Goal: Find specific page/section: Find specific page/section

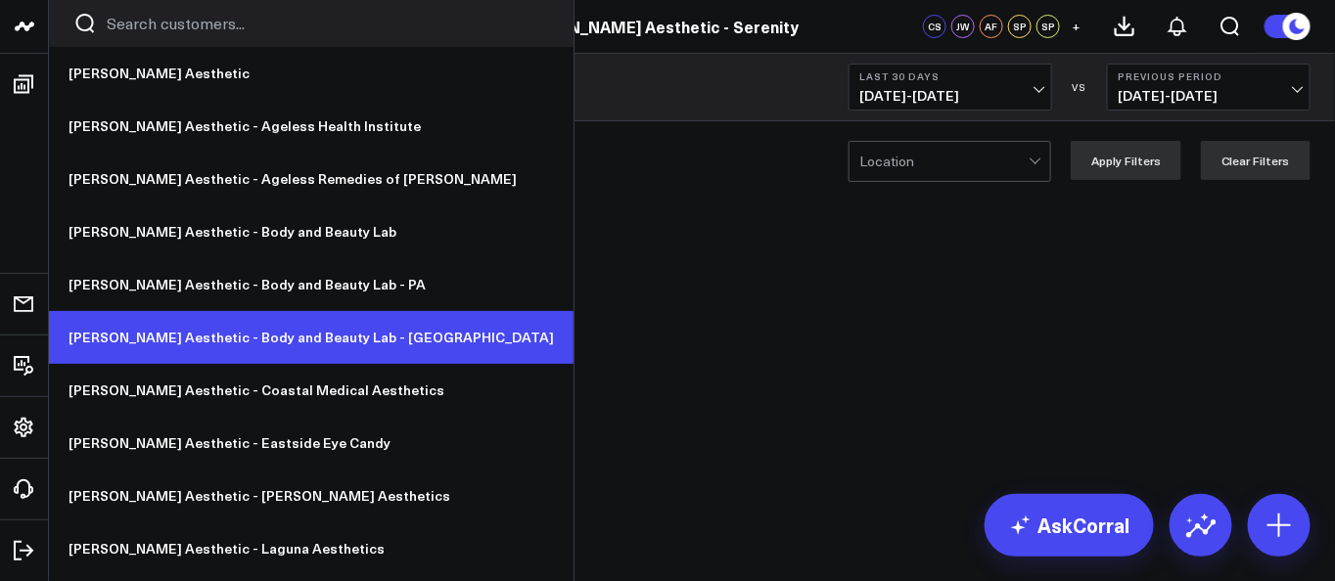
scroll to position [152, 0]
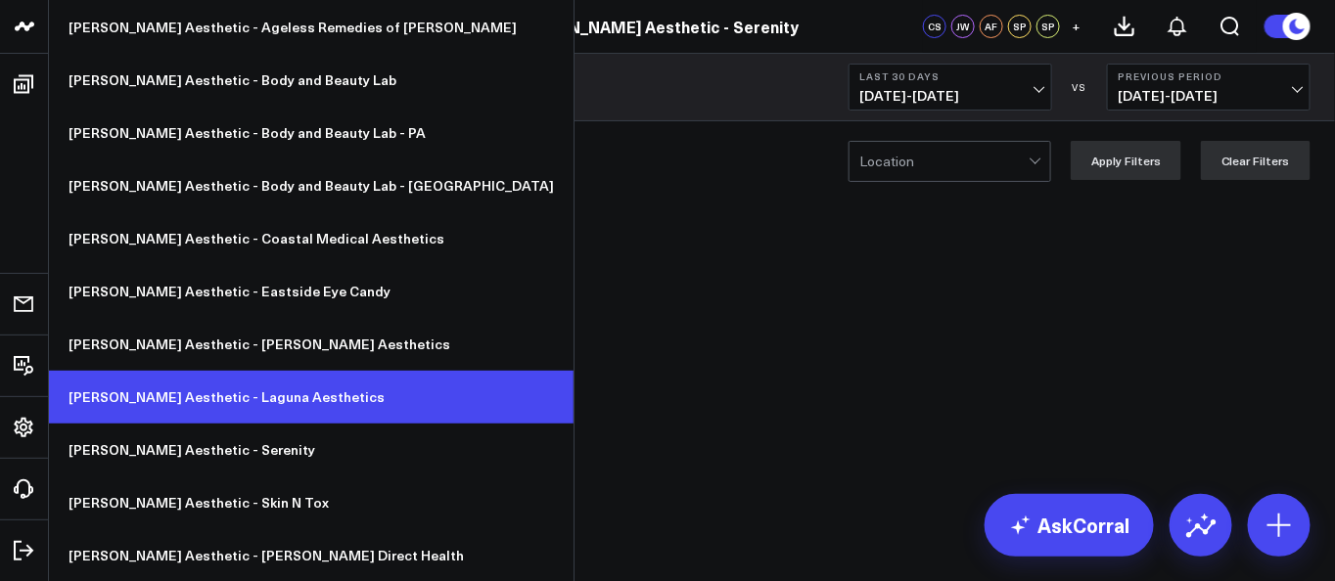
click at [274, 391] on link "[PERSON_NAME] Aesthetic - Laguna Aesthetics" at bounding box center [311, 397] width 525 height 53
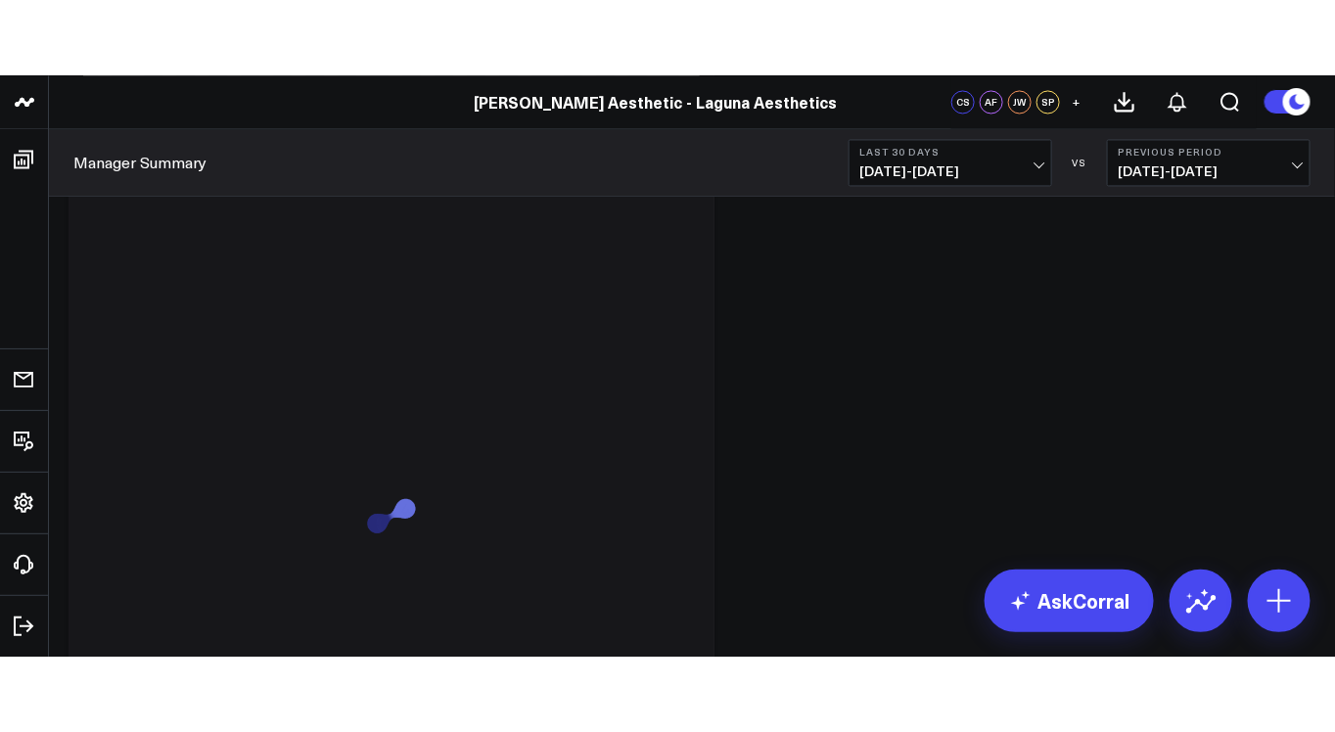
scroll to position [1312, 0]
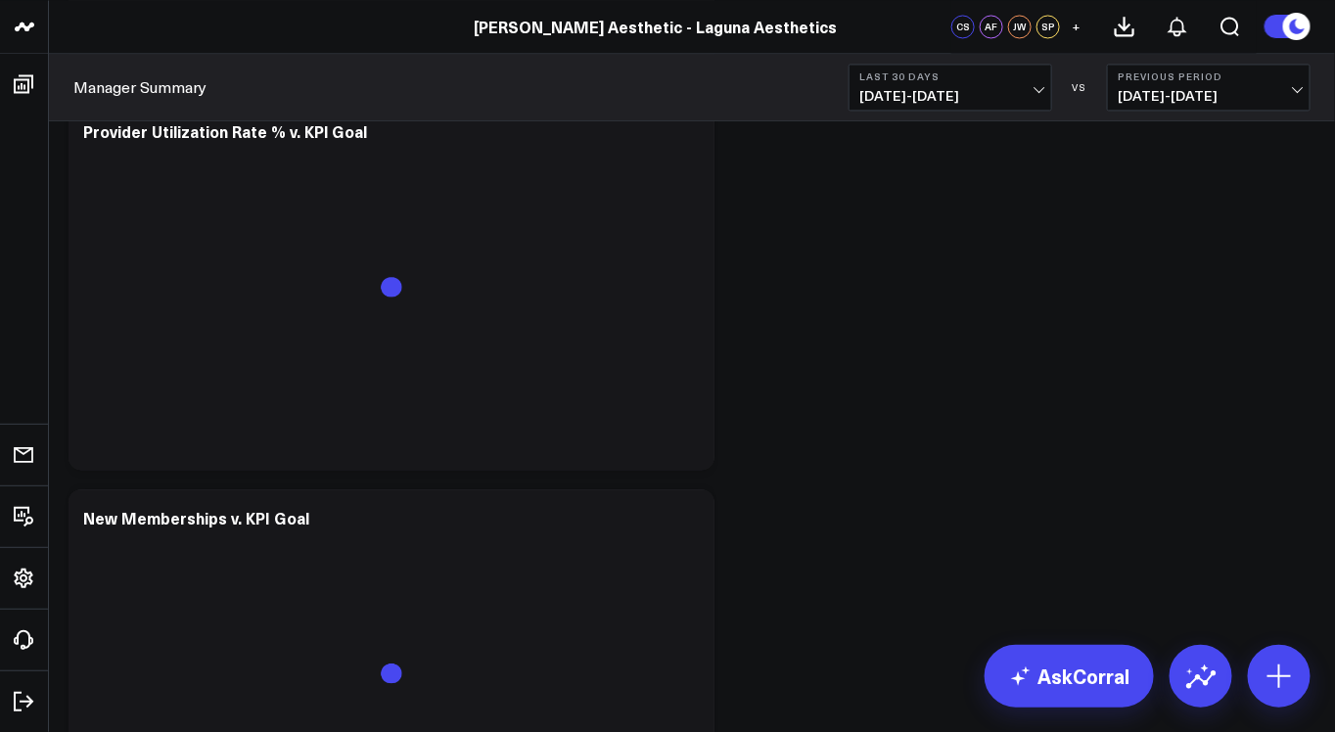
scroll to position [6159, 0]
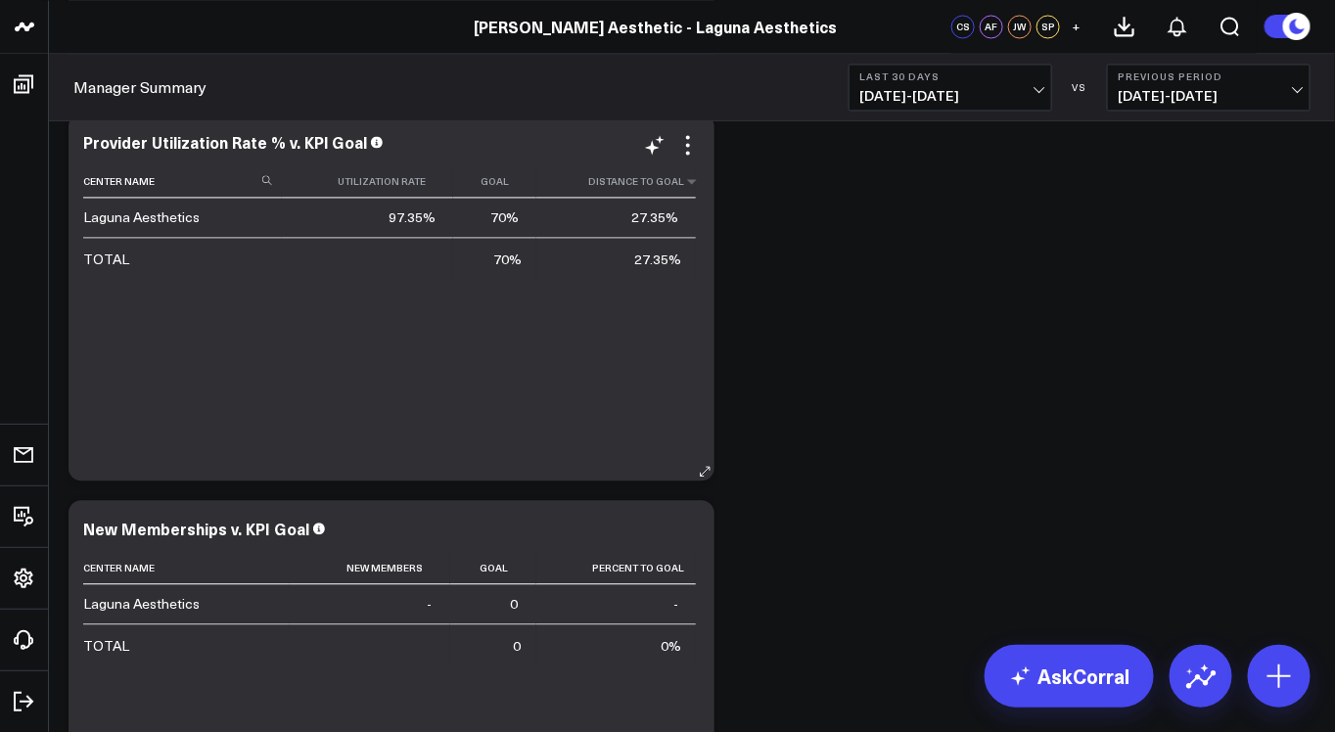
click at [649, 190] on th "Distance To Goal" at bounding box center [616, 181] width 160 height 32
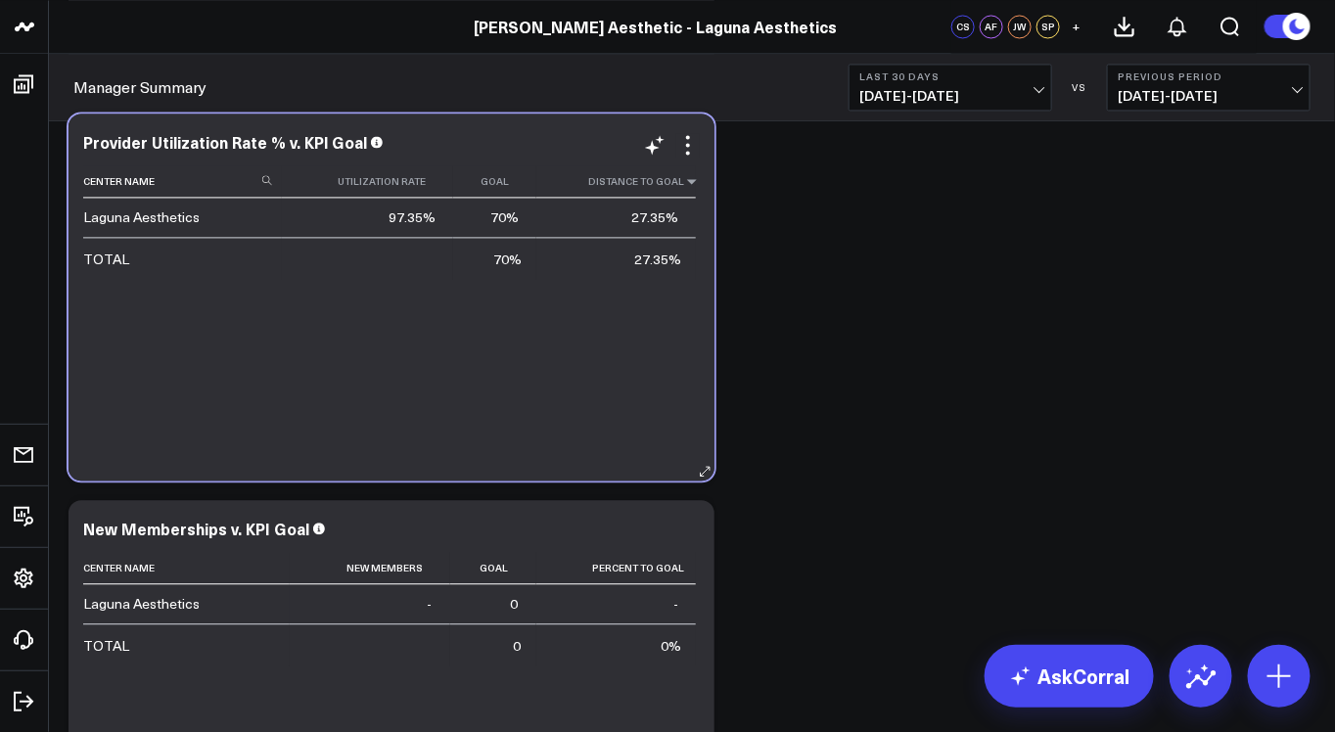
click at [692, 179] on icon at bounding box center [692, 181] width 16 height 12
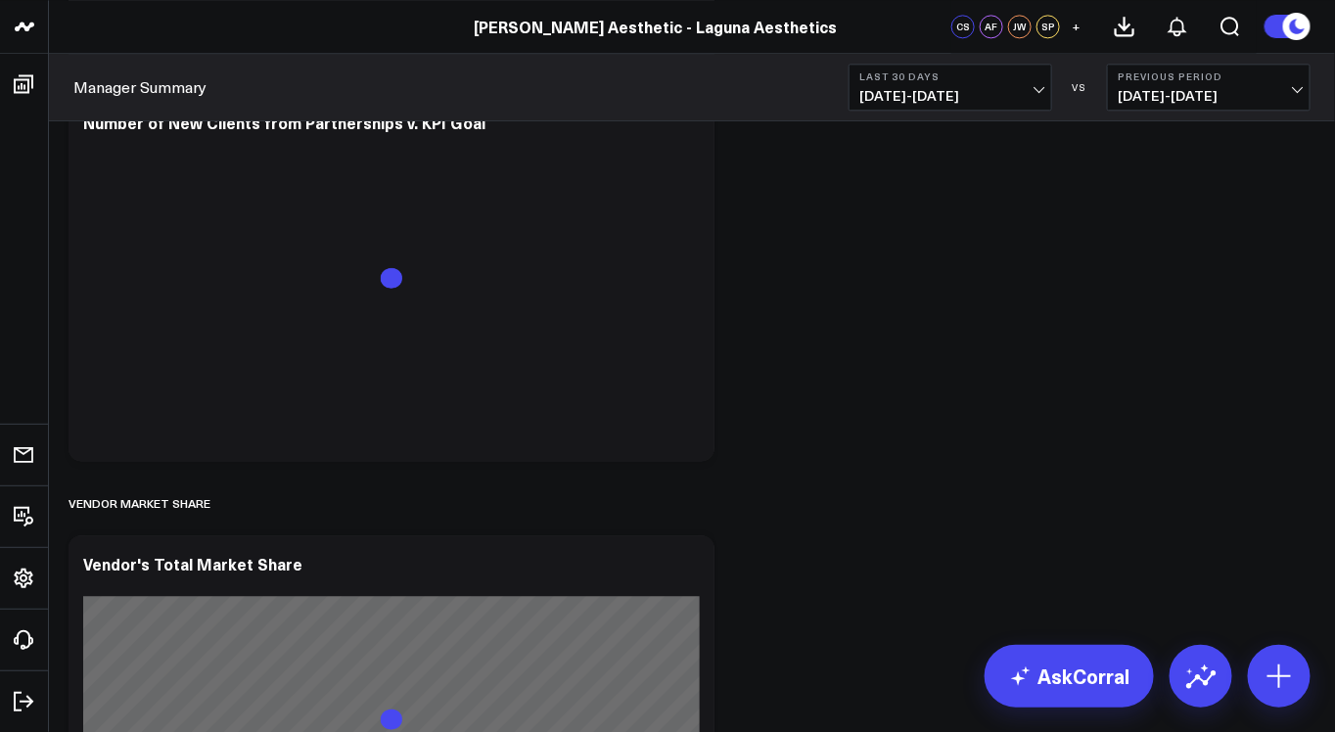
scroll to position [8887, 0]
